Goal: Find specific page/section: Find specific page/section

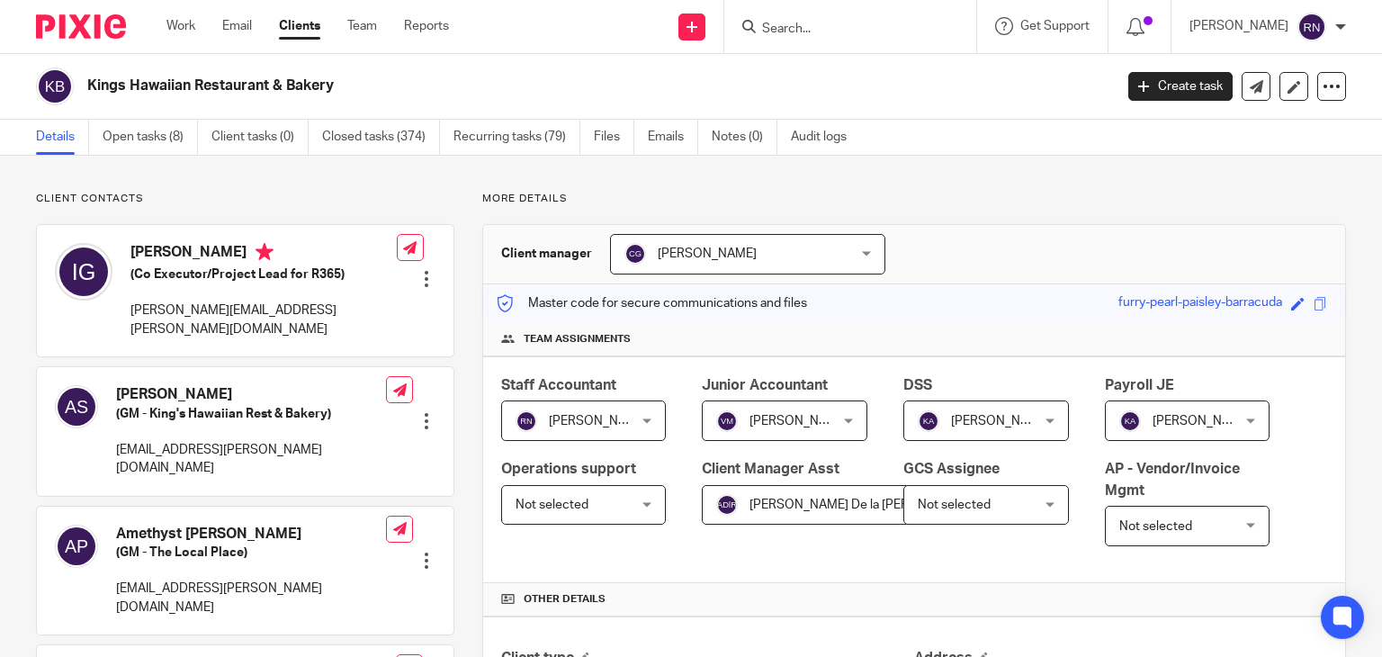
scroll to position [441, 0]
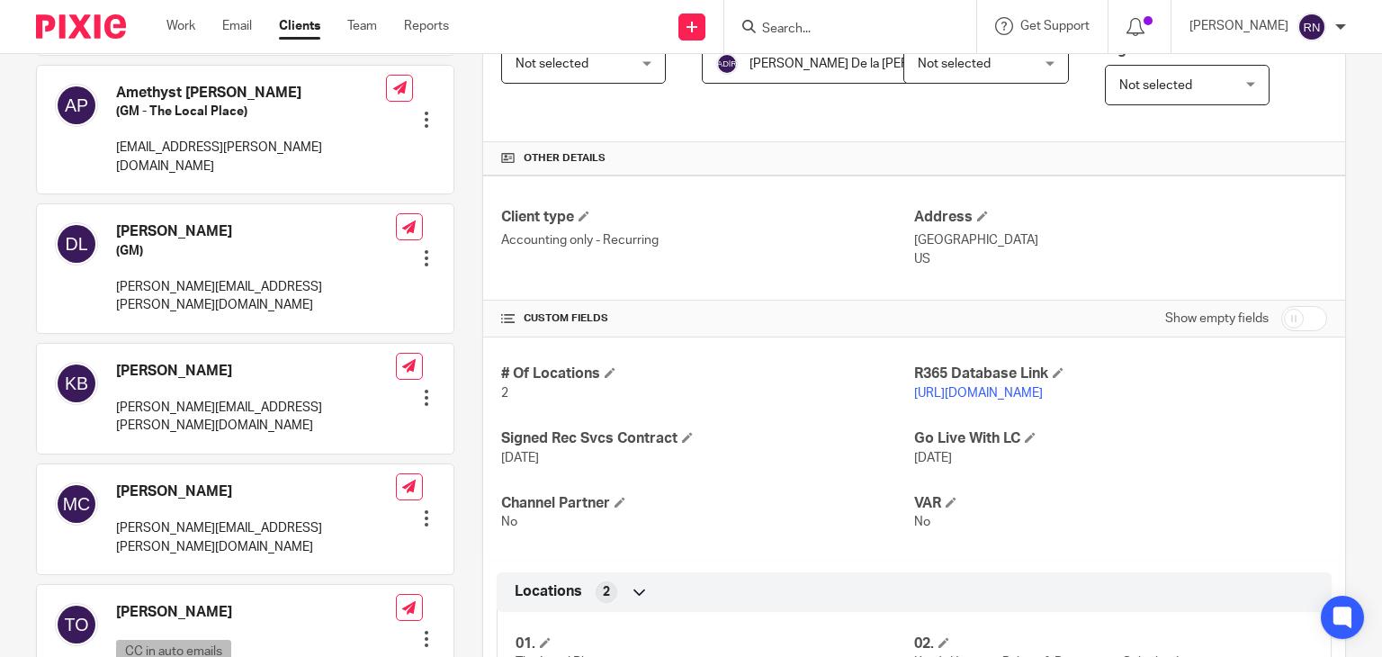
click at [823, 26] on input "Search" at bounding box center [841, 30] width 162 height 16
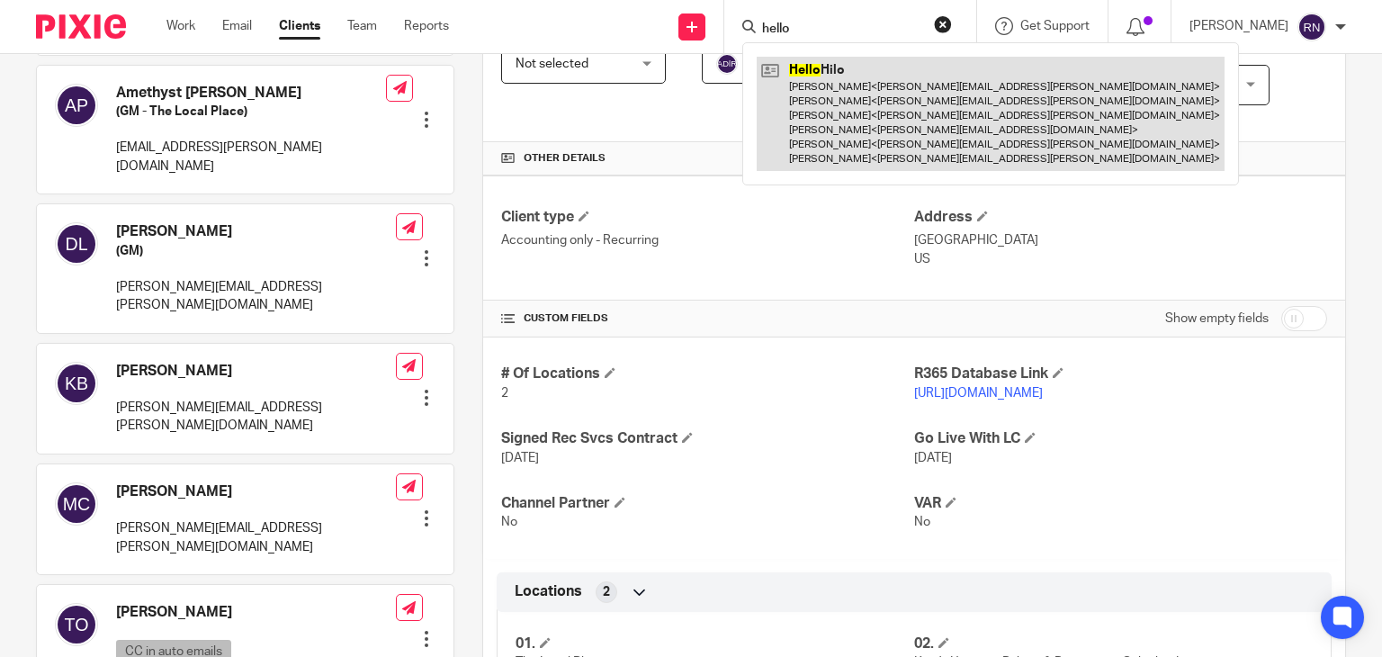
type input "hello"
click at [882, 134] on link at bounding box center [991, 114] width 468 height 114
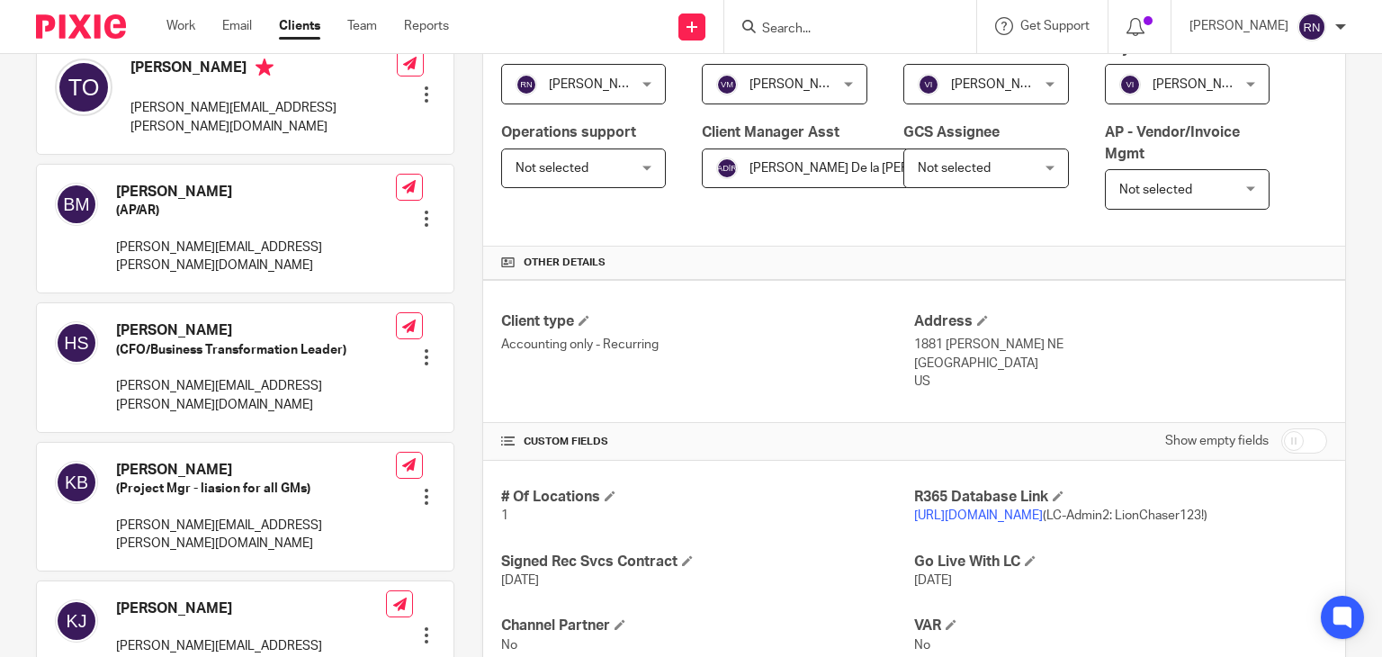
scroll to position [337, 0]
click at [1019, 519] on p "https://hellohilo.restaurant365.com/ (LC-Admin2: LionChaser123!)" at bounding box center [1120, 515] width 413 height 18
click at [1035, 516] on link "https://hellohilo.restaurant365.com/" at bounding box center [978, 514] width 129 height 13
click at [998, 512] on link "https://hellohilo.restaurant365.com/" at bounding box center [978, 514] width 129 height 13
